Goal: Information Seeking & Learning: Check status

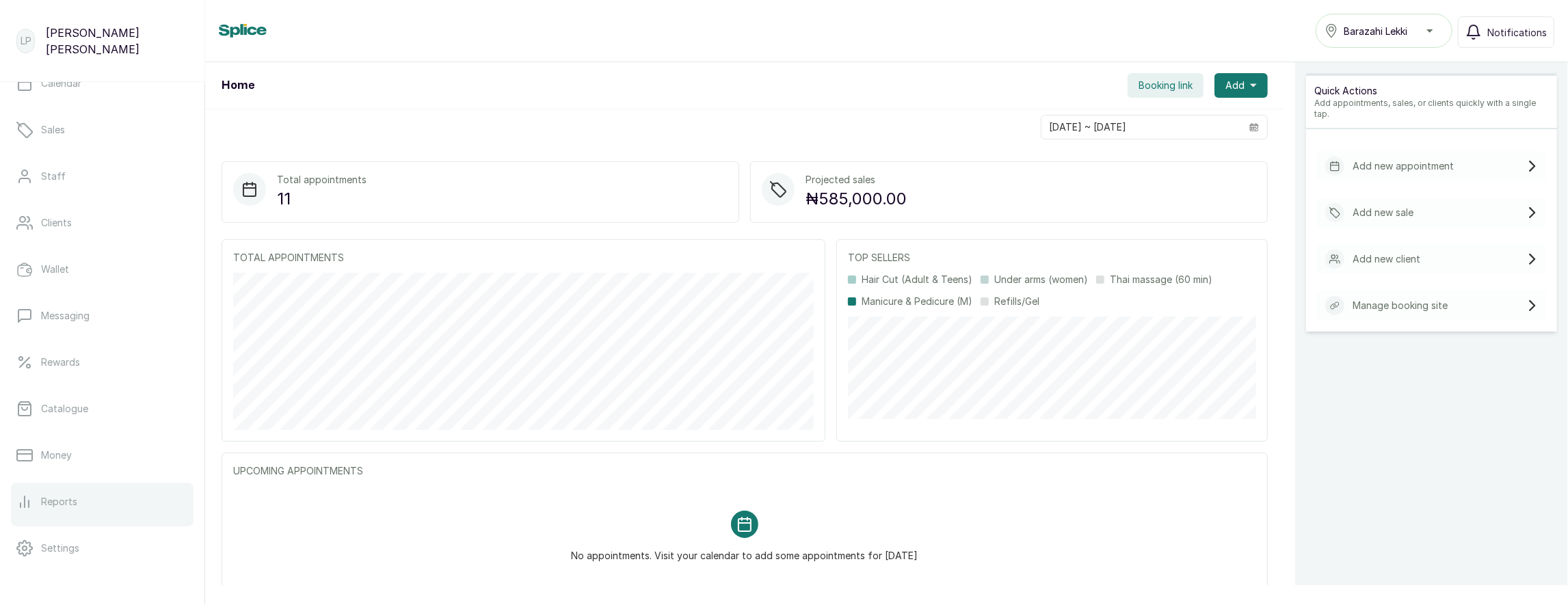
scroll to position [64, 0]
click at [80, 515] on link "Reports" at bounding box center [102, 510] width 183 height 39
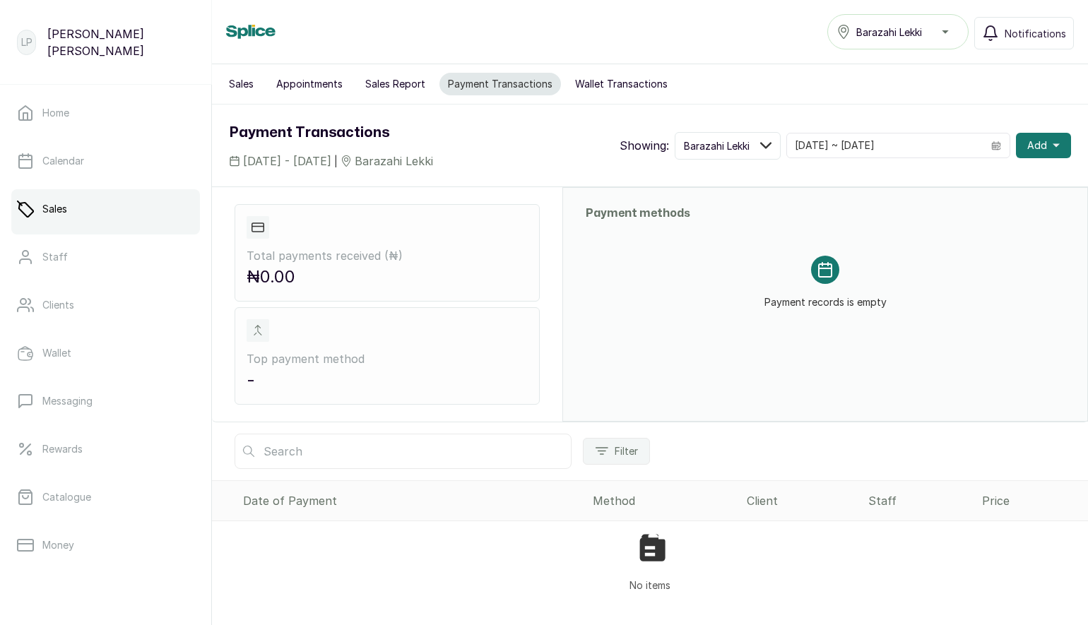
click at [393, 85] on button "Sales Report" at bounding box center [395, 84] width 77 height 23
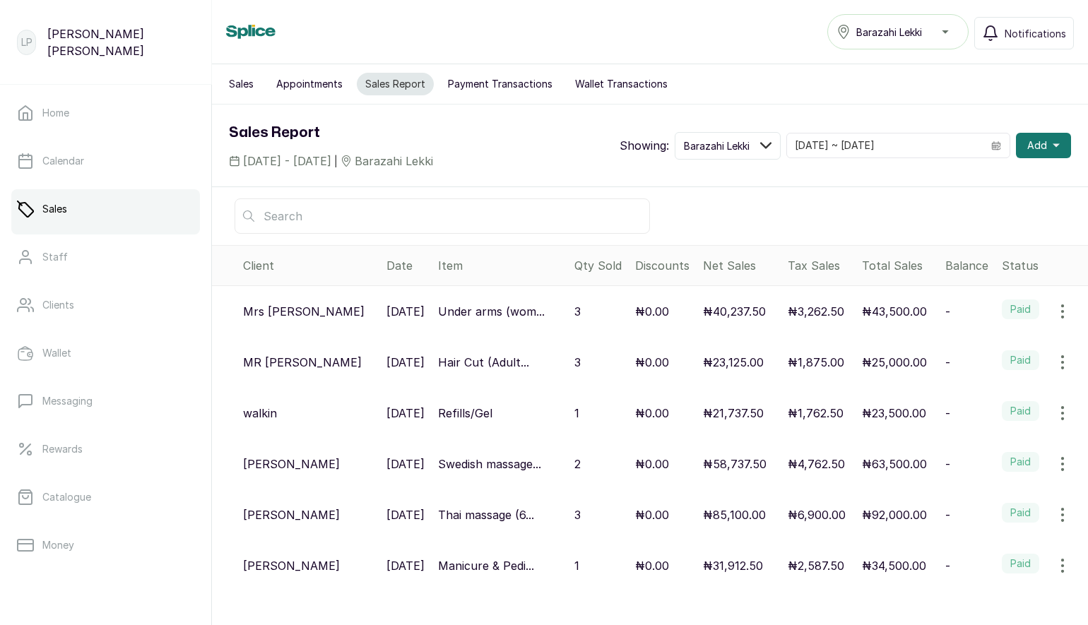
click at [475, 85] on button "Payment Transactions" at bounding box center [499, 84] width 121 height 23
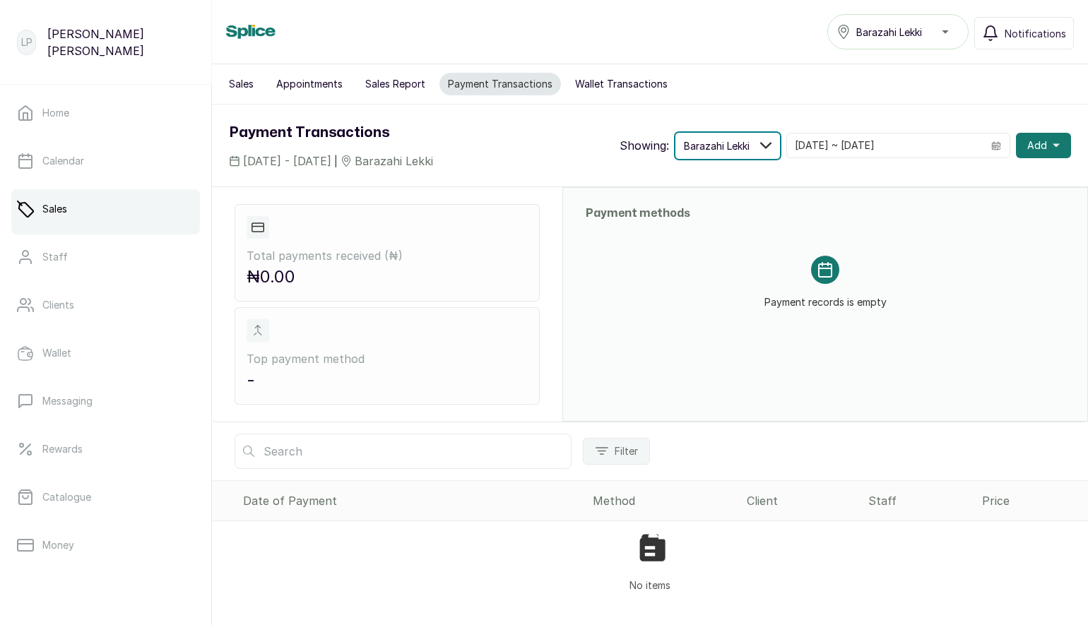
click at [749, 146] on span "Barazahi Lekki" at bounding box center [717, 145] width 66 height 15
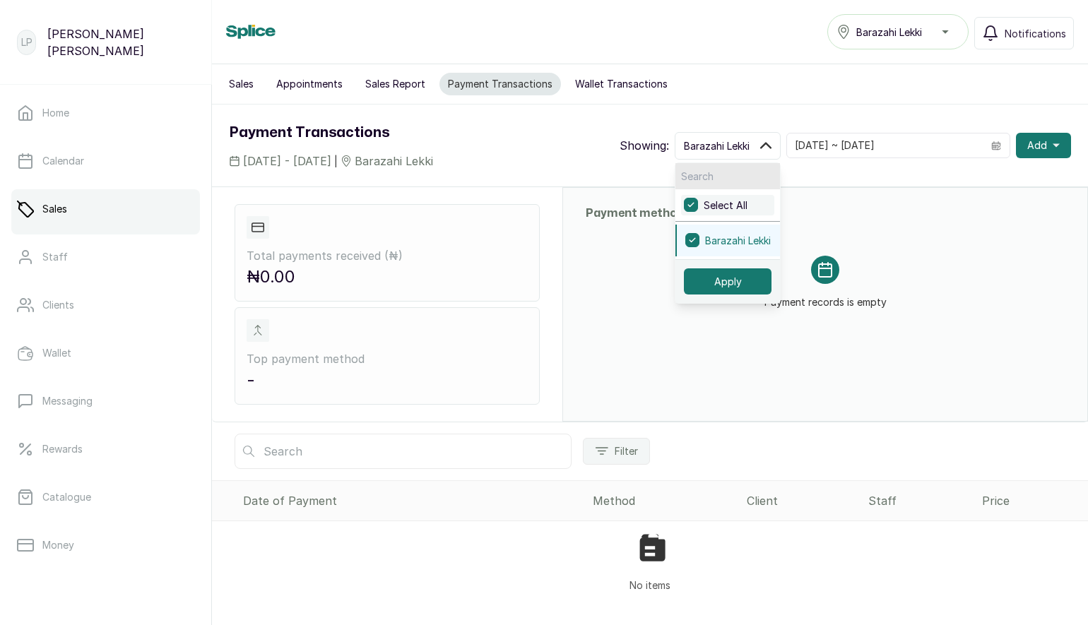
click at [746, 198] on label "Select All" at bounding box center [727, 205] width 93 height 20
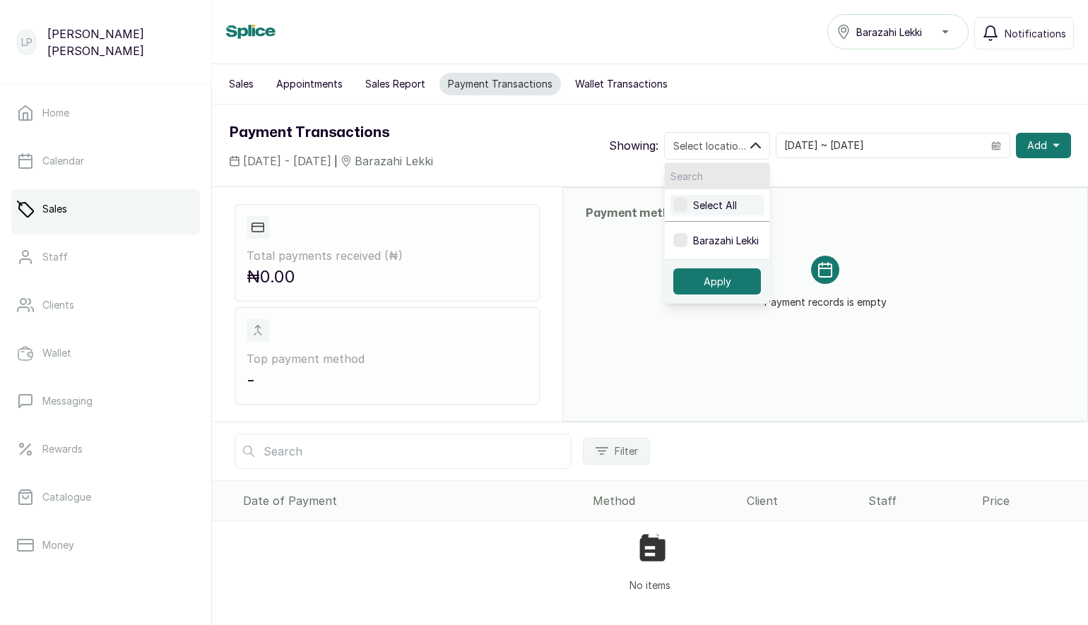
click at [737, 202] on span "Select All" at bounding box center [715, 205] width 44 height 15
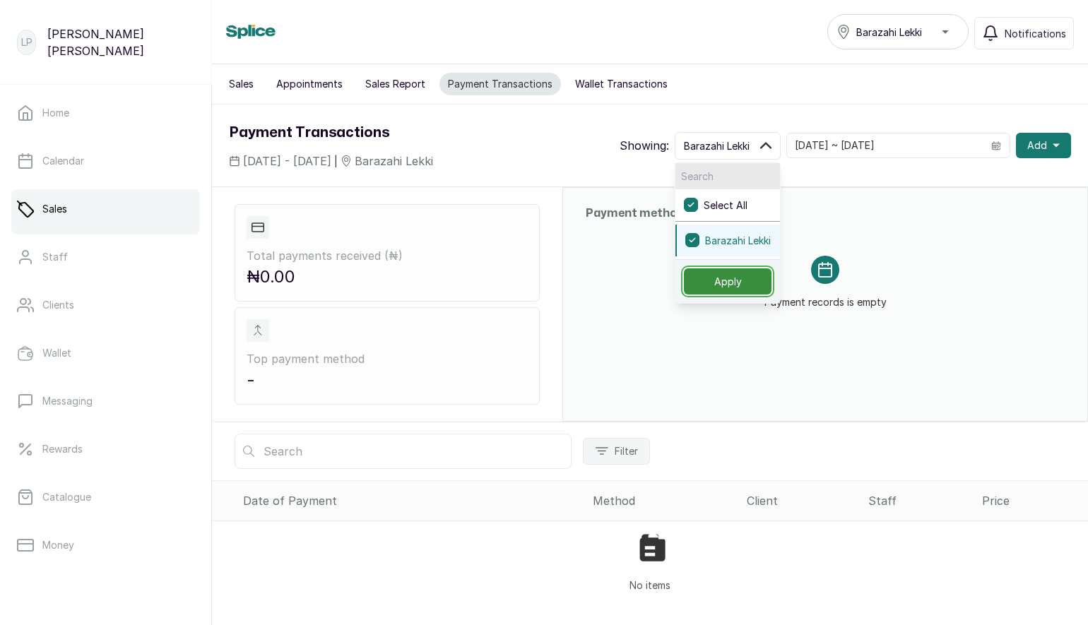
click at [758, 293] on button "Apply" at bounding box center [728, 281] width 88 height 26
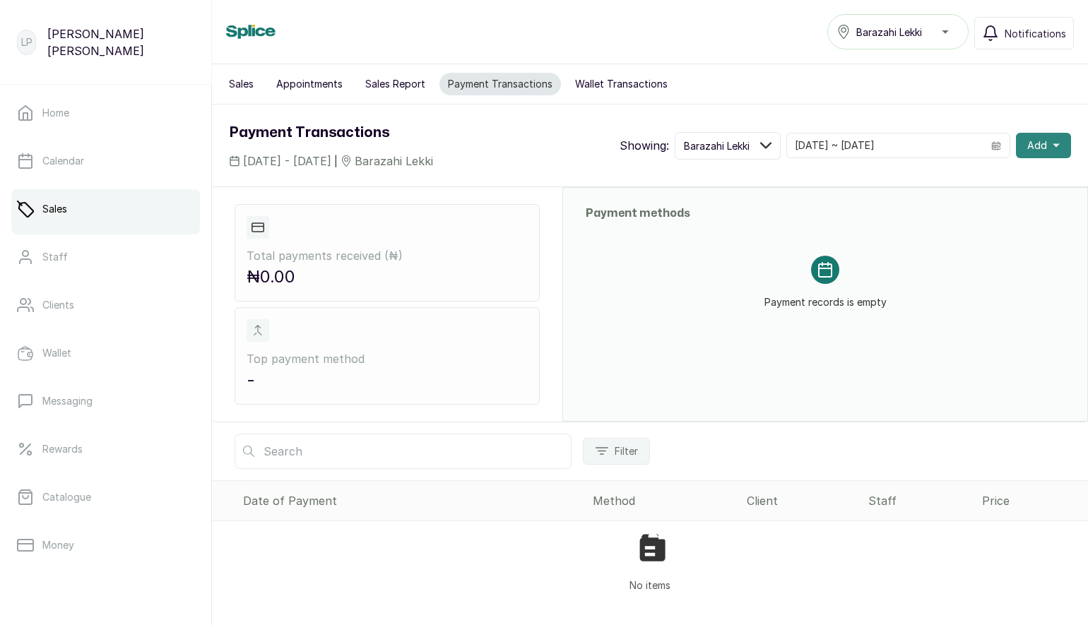
click at [1042, 147] on span "Add" at bounding box center [1037, 145] width 20 height 14
click at [1009, 111] on div "Payment Transactions [DATE] - [DATE] | Barazahi Lekki Showing: Barazahi Lekki […" at bounding box center [650, 146] width 876 height 82
click at [243, 70] on div "Sales Appointments Sales Report Payment Transactions Wallet Transactions" at bounding box center [650, 84] width 876 height 40
click at [242, 74] on button "Sales" at bounding box center [241, 84] width 42 height 23
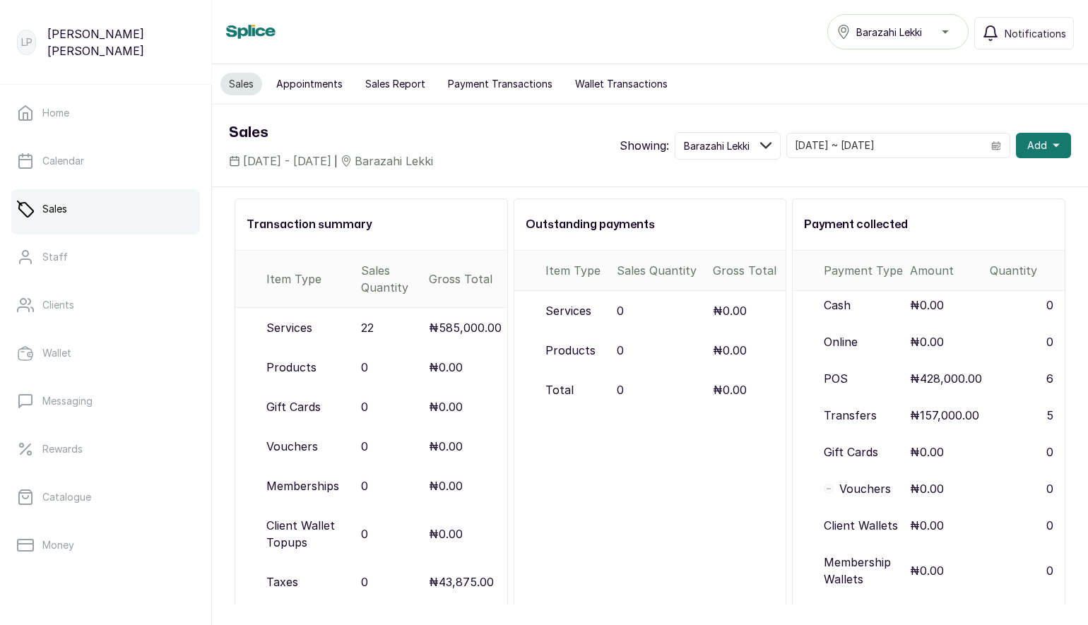
click at [500, 89] on button "Payment Transactions" at bounding box center [499, 84] width 121 height 23
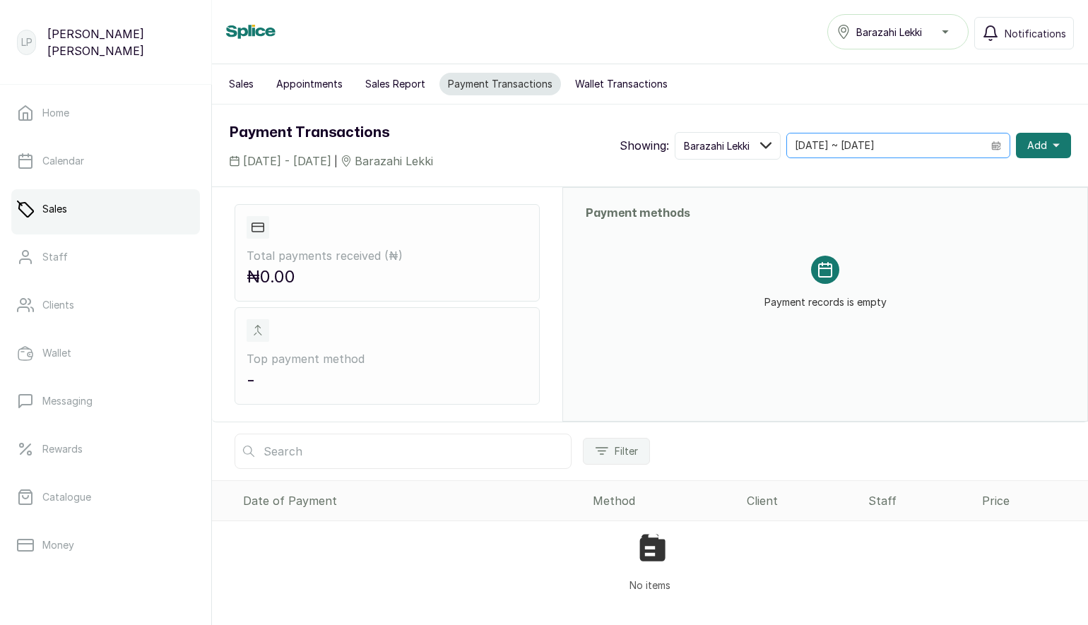
click at [993, 148] on icon "calendar" at bounding box center [996, 147] width 8 height 8
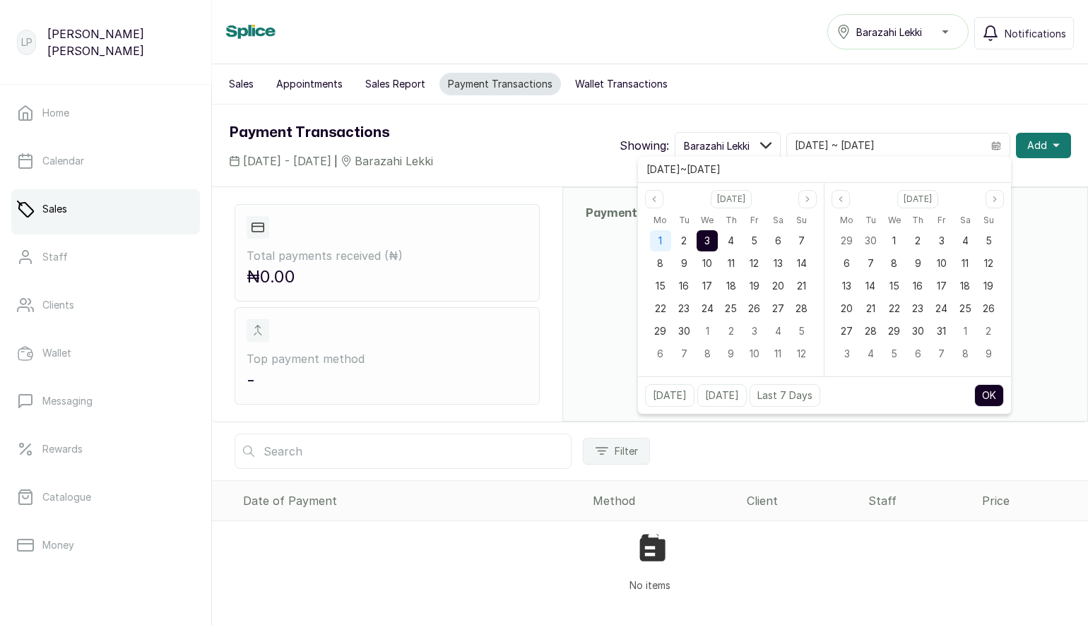
click at [650, 237] on div "1" at bounding box center [660, 240] width 21 height 21
click at [698, 242] on div "3" at bounding box center [706, 240] width 21 height 21
click at [992, 395] on button "OK" at bounding box center [989, 395] width 30 height 23
type input "01/09/2025 ~ 03/09/2025"
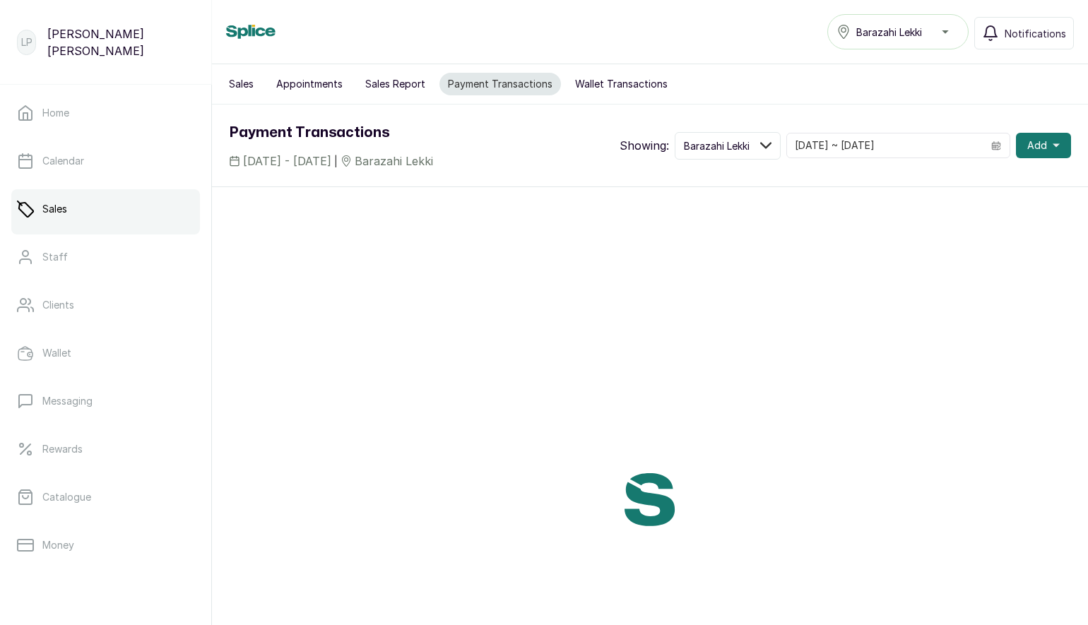
click at [222, 85] on button "Sales" at bounding box center [241, 84] width 42 height 23
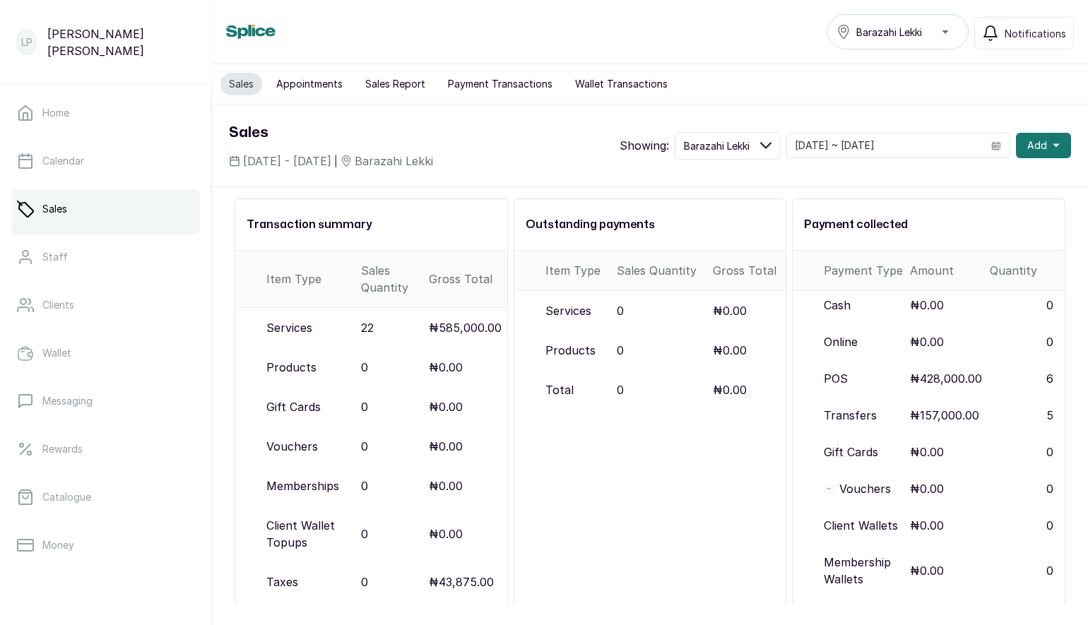
click at [493, 84] on button "Payment Transactions" at bounding box center [499, 84] width 121 height 23
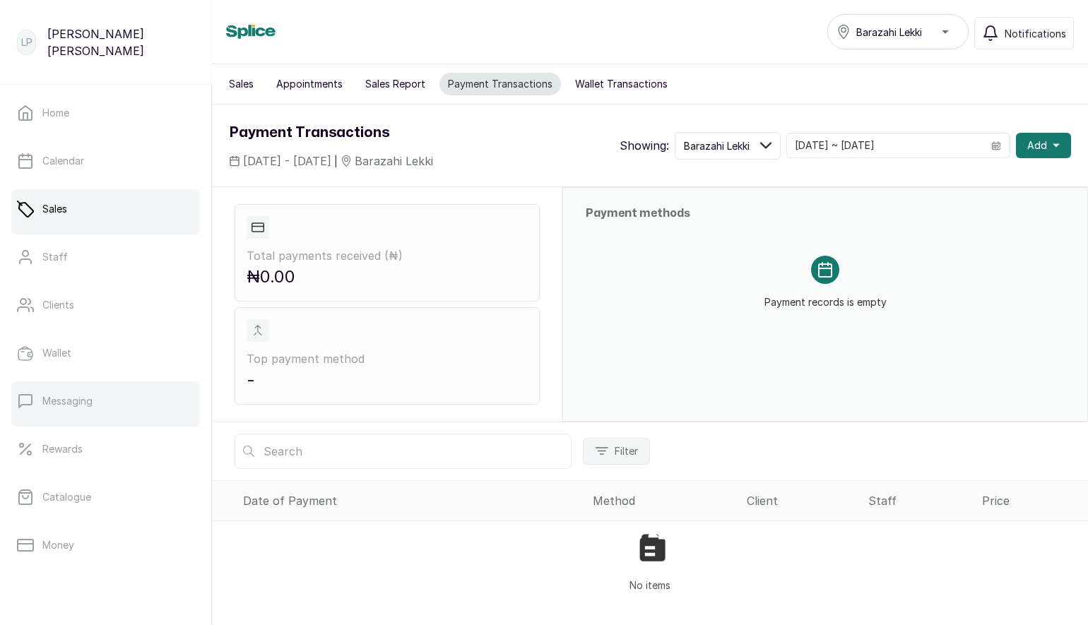
click at [73, 391] on link "Messaging" at bounding box center [105, 401] width 189 height 40
